Goal: Task Accomplishment & Management: Use online tool/utility

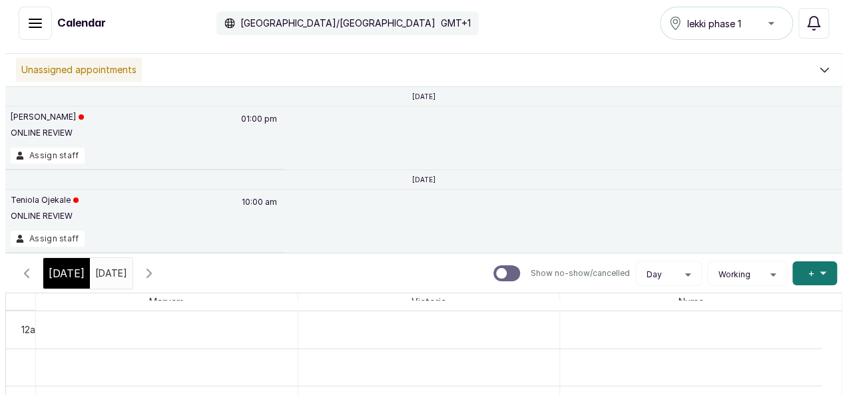
scroll to position [892, 0]
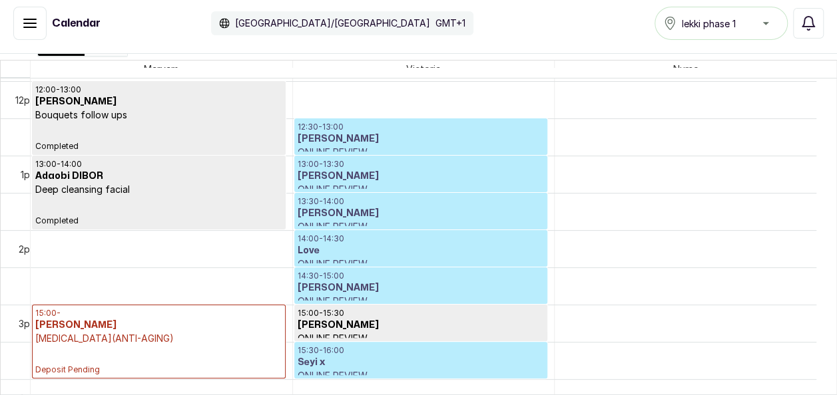
click at [236, 345] on div "15:00 - [PERSON_NAME] [MEDICAL_DATA](ANTI-AGING) Deposit Pending" at bounding box center [158, 341] width 247 height 67
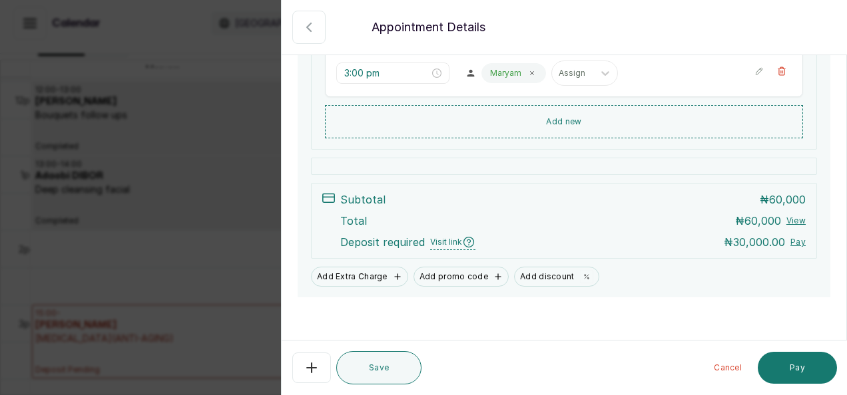
click at [836, 263] on html "MO [PERSON_NAME] Home Calendar Sales Staff Clients Wallet Messaging Rewards Cat…" at bounding box center [423, 194] width 847 height 403
click at [797, 368] on button "Pay" at bounding box center [797, 368] width 79 height 32
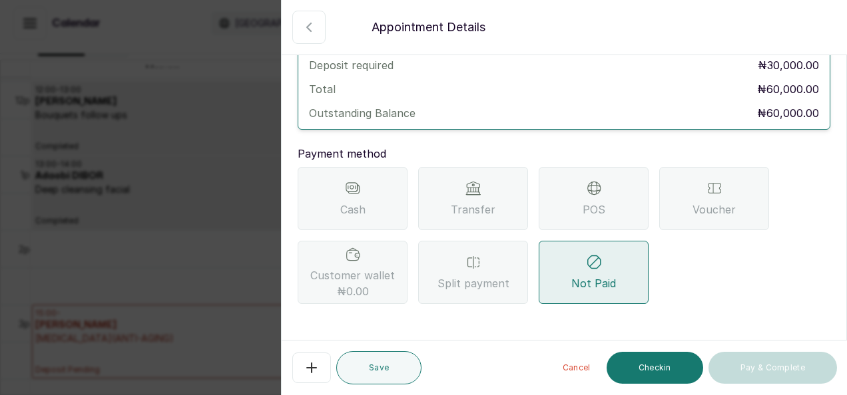
scroll to position [68, 0]
click at [360, 203] on span "Cash" at bounding box center [352, 211] width 25 height 16
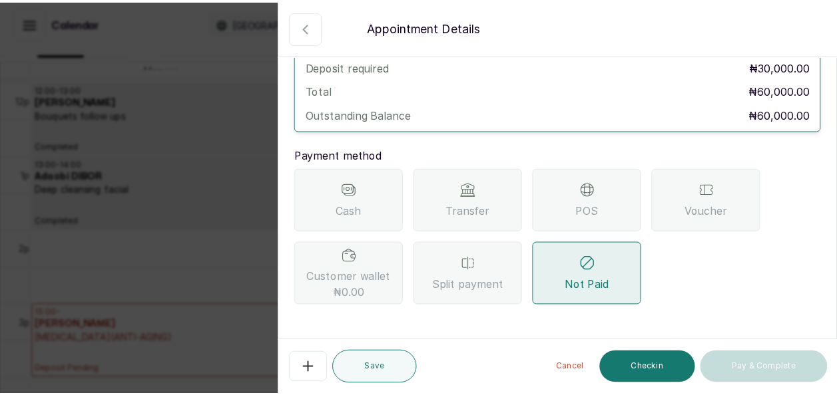
scroll to position [157, 0]
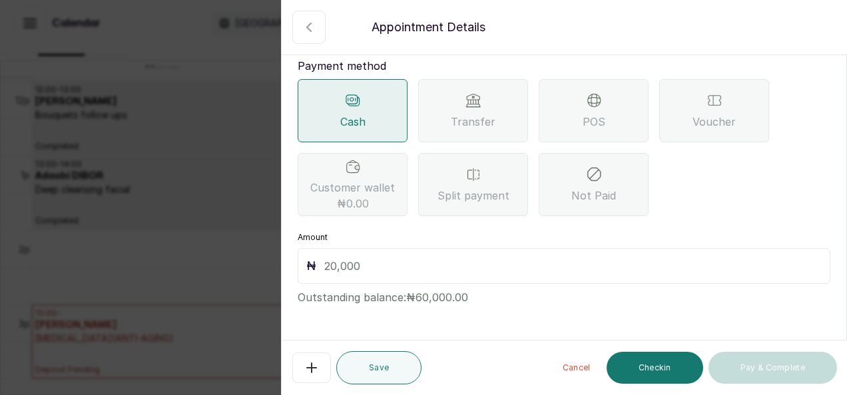
click at [425, 273] on input "text" at bounding box center [572, 266] width 497 height 19
type input "60,000"
click at [658, 366] on button "Checkin" at bounding box center [655, 368] width 97 height 32
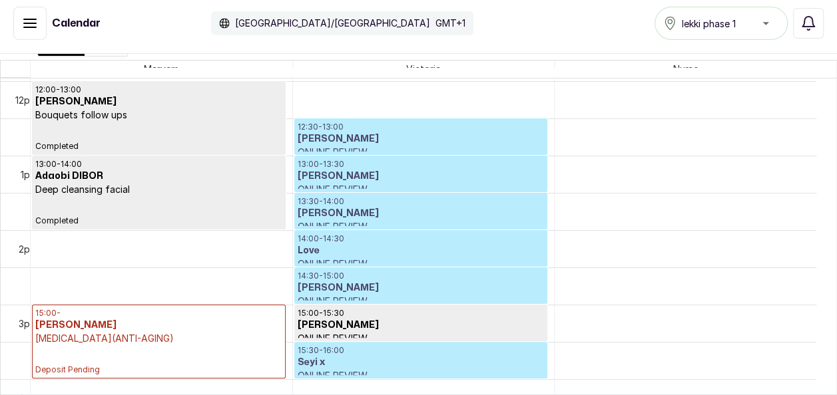
scroll to position [203, 0]
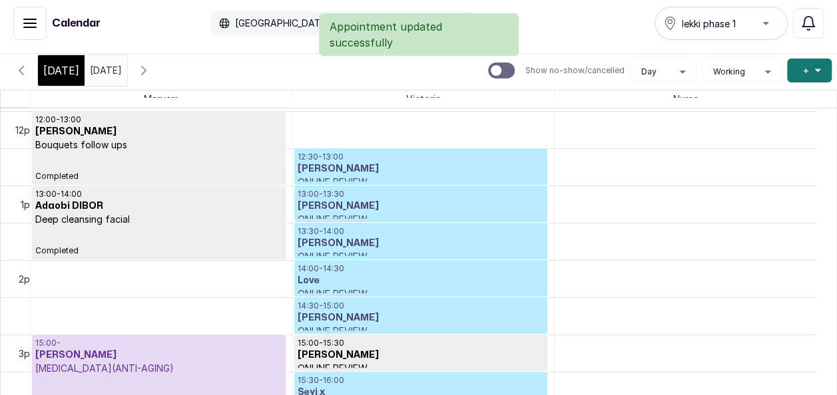
click at [169, 367] on p "[MEDICAL_DATA](ANTI-AGING)" at bounding box center [158, 368] width 247 height 13
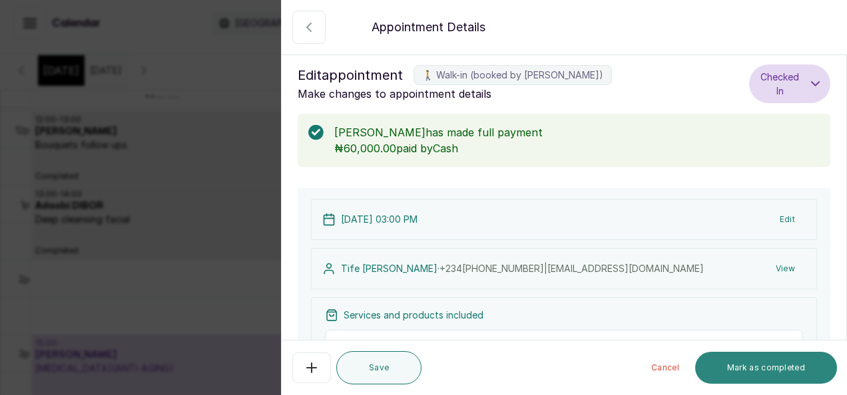
click at [784, 377] on button "Mark as completed" at bounding box center [766, 368] width 142 height 32
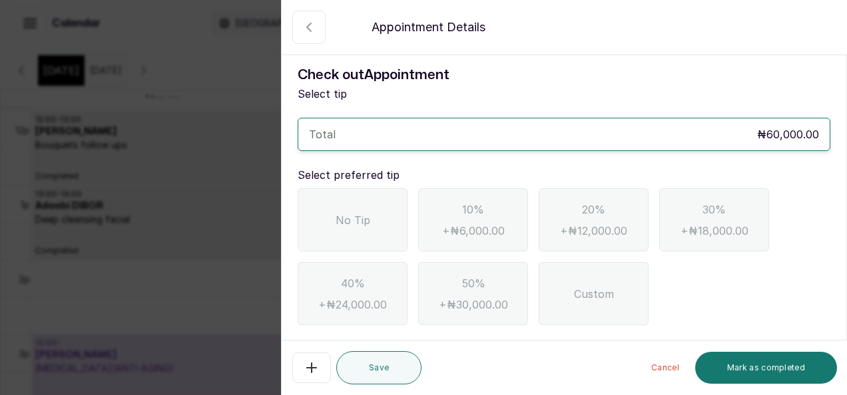
click at [356, 228] on div "No Tip" at bounding box center [353, 219] width 110 height 63
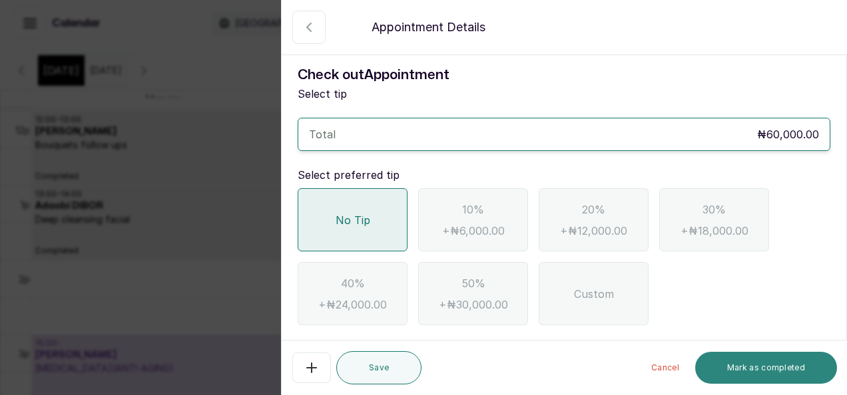
click at [797, 364] on button "Mark as completed" at bounding box center [766, 368] width 142 height 32
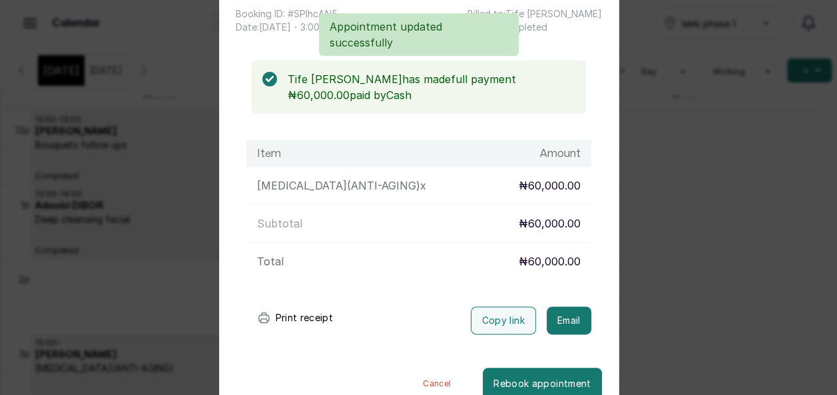
scroll to position [134, 0]
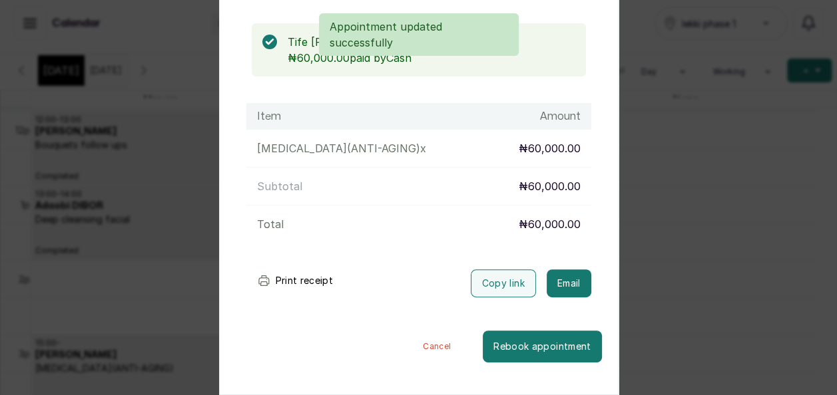
click at [409, 344] on button "Cancel" at bounding box center [437, 347] width 92 height 32
